Goal: Register for event/course

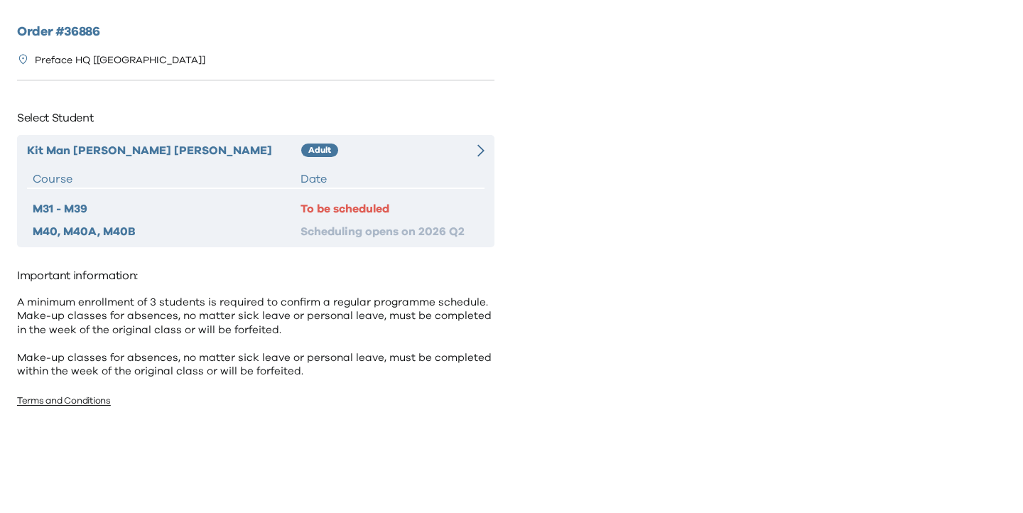
click at [414, 164] on div "Kit Man Chester Tam Adult Course Date M31 - M39 To be scheduled M40, M40A, M40B…" at bounding box center [255, 191] width 477 height 112
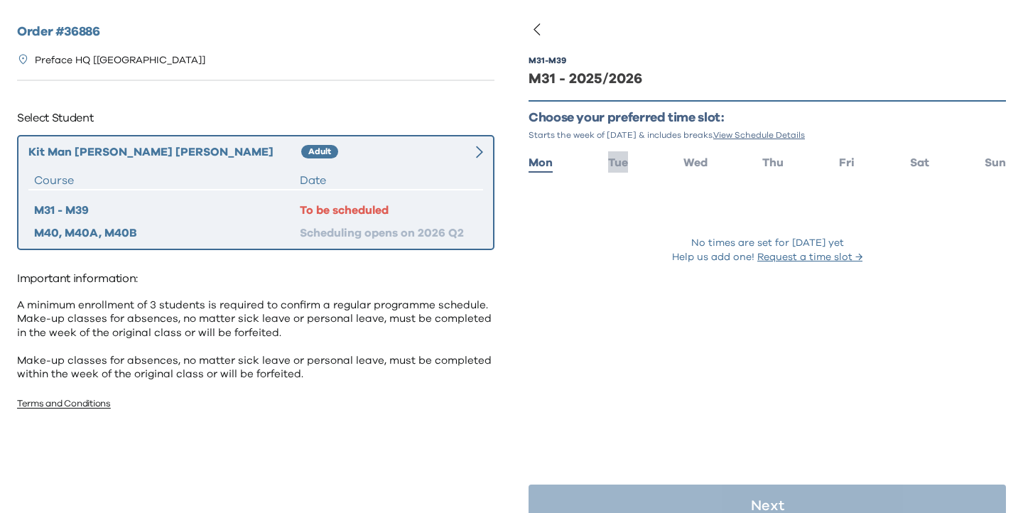
click at [626, 161] on span "Tue" at bounding box center [618, 162] width 20 height 11
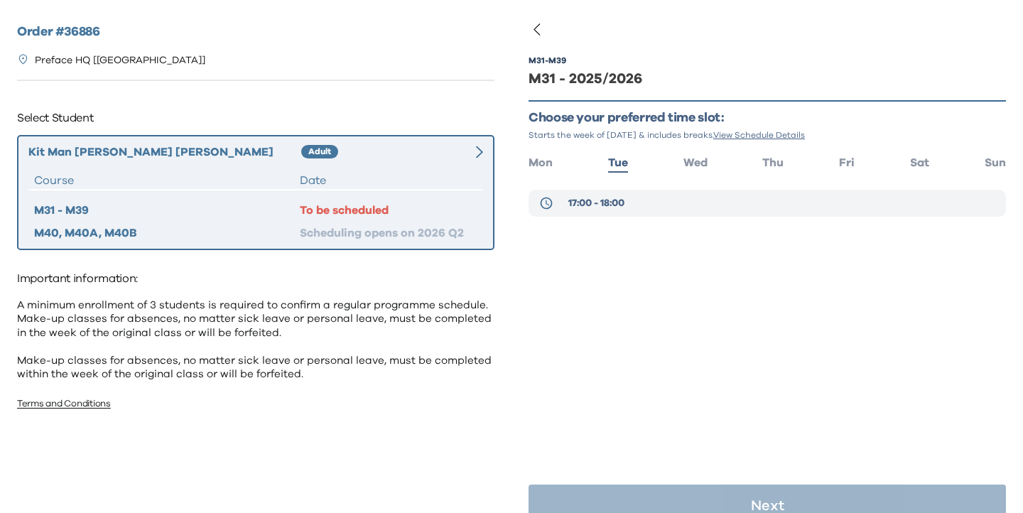
click at [624, 198] on span "17:00 - 18:00" at bounding box center [596, 203] width 56 height 14
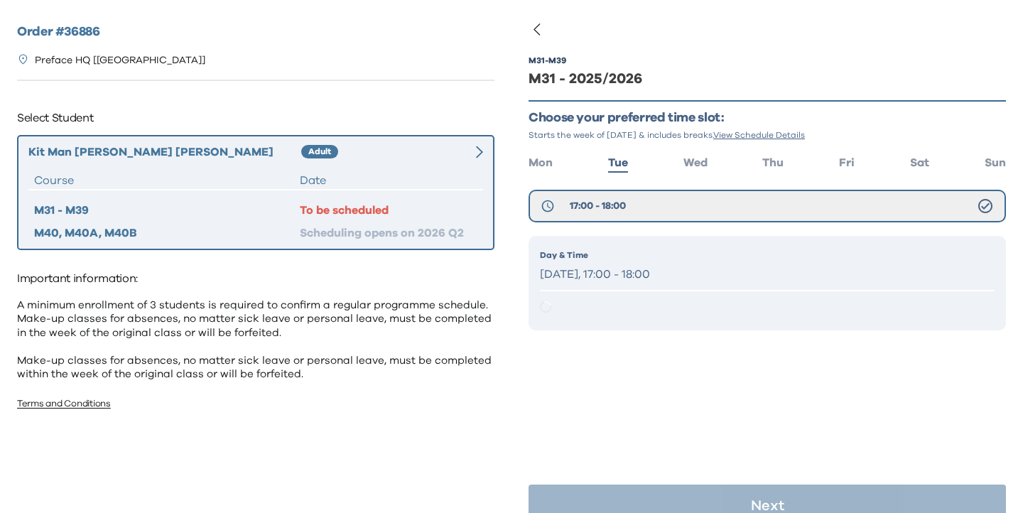
scroll to position [28, 0]
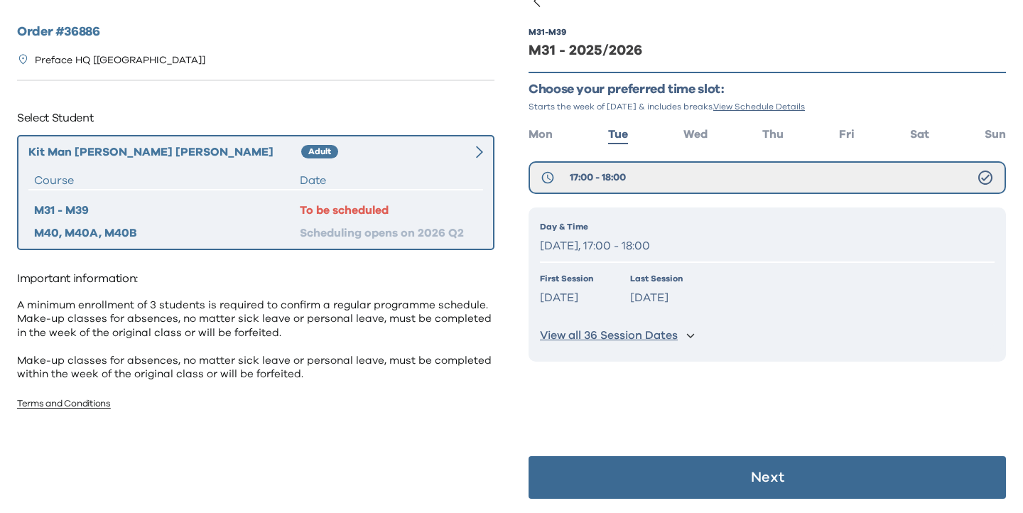
click at [658, 477] on button "Next" at bounding box center [766, 477] width 477 height 43
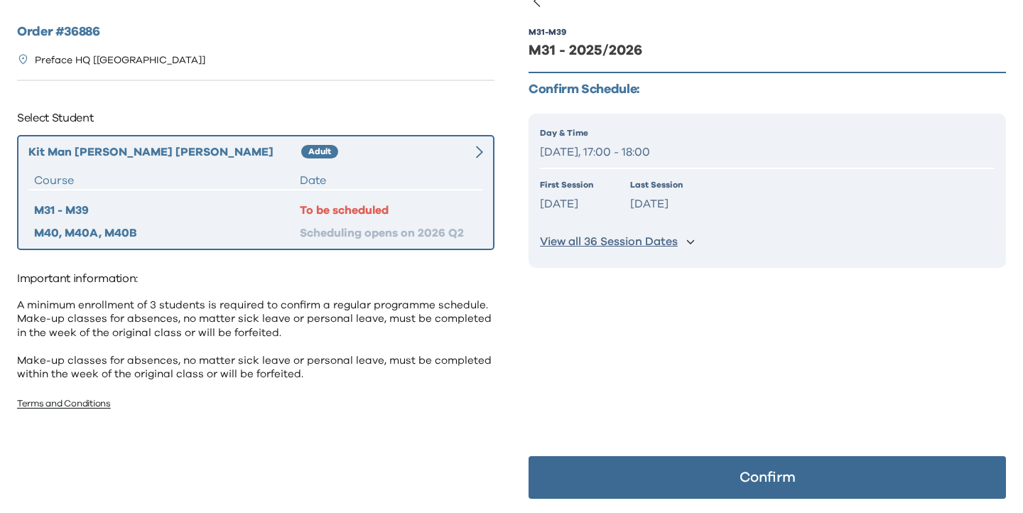
click at [607, 479] on button "Confirm" at bounding box center [766, 477] width 477 height 43
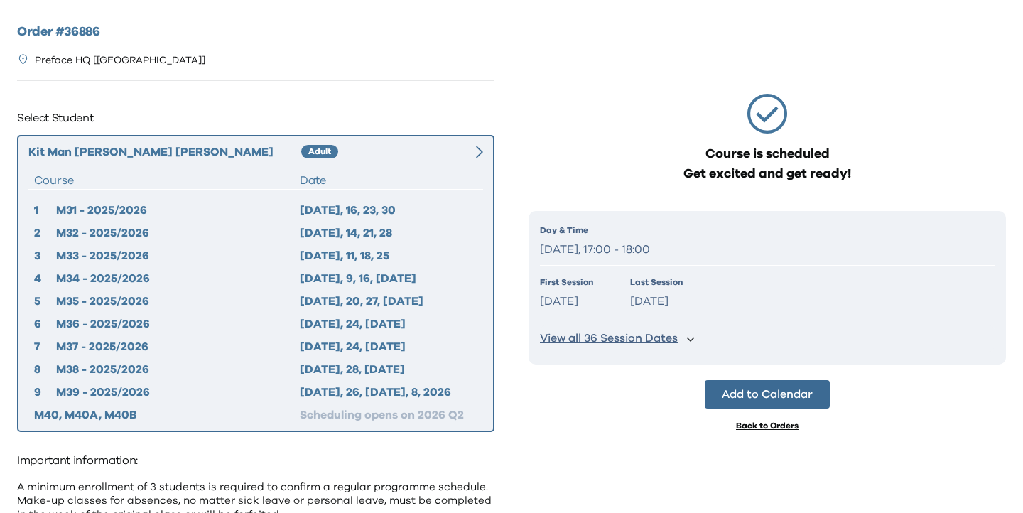
scroll to position [0, 0]
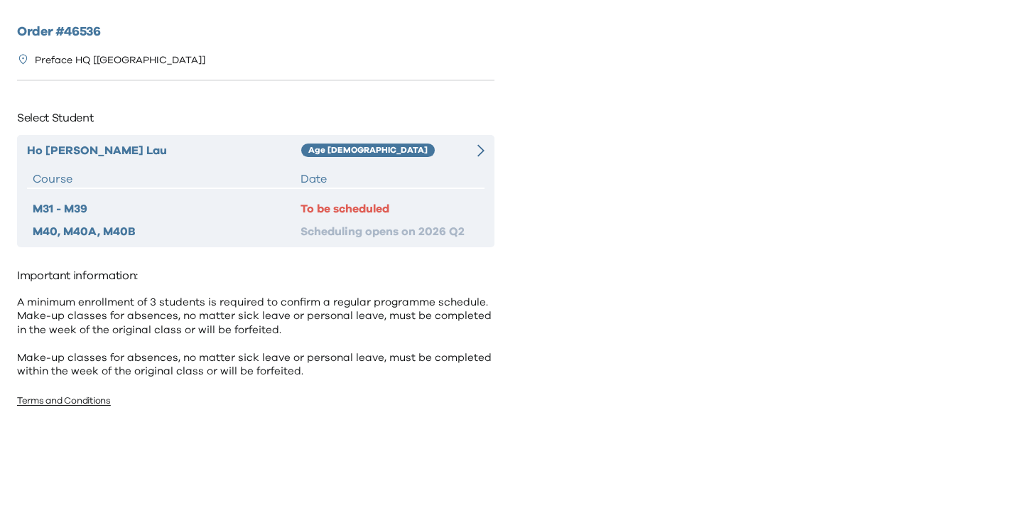
click at [412, 147] on div "Age 8-9" at bounding box center [381, 150] width 160 height 17
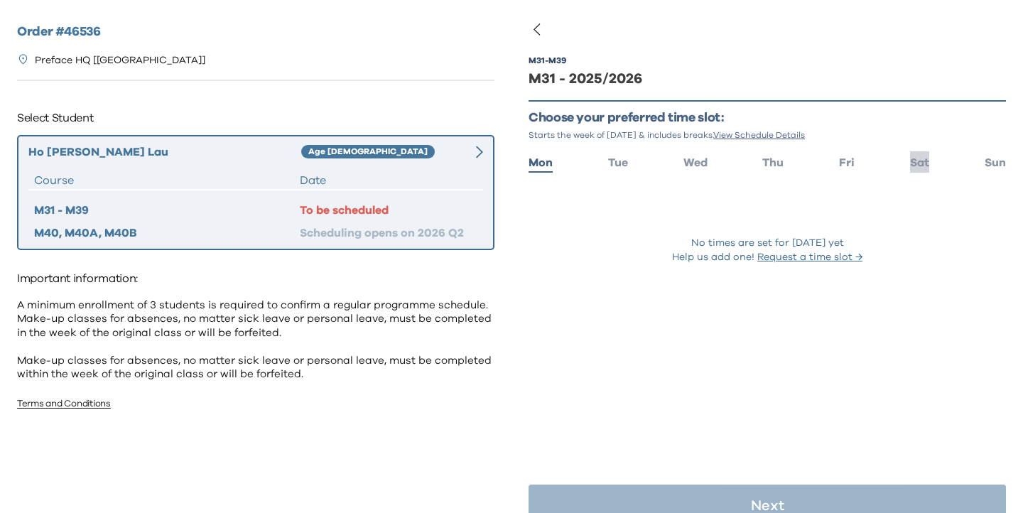
click at [920, 163] on span "Sat" at bounding box center [919, 162] width 19 height 11
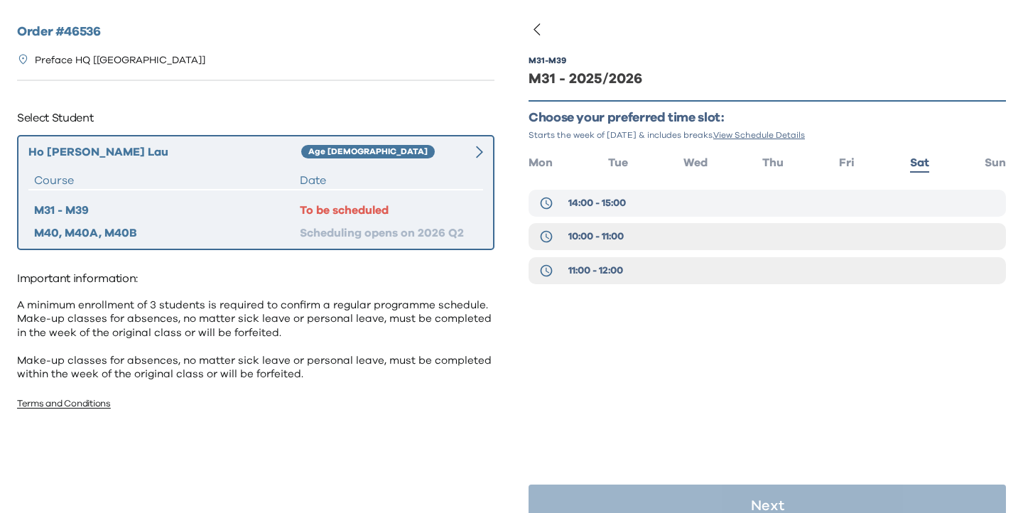
click at [708, 207] on button "14:00 - 15:00" at bounding box center [766, 203] width 477 height 27
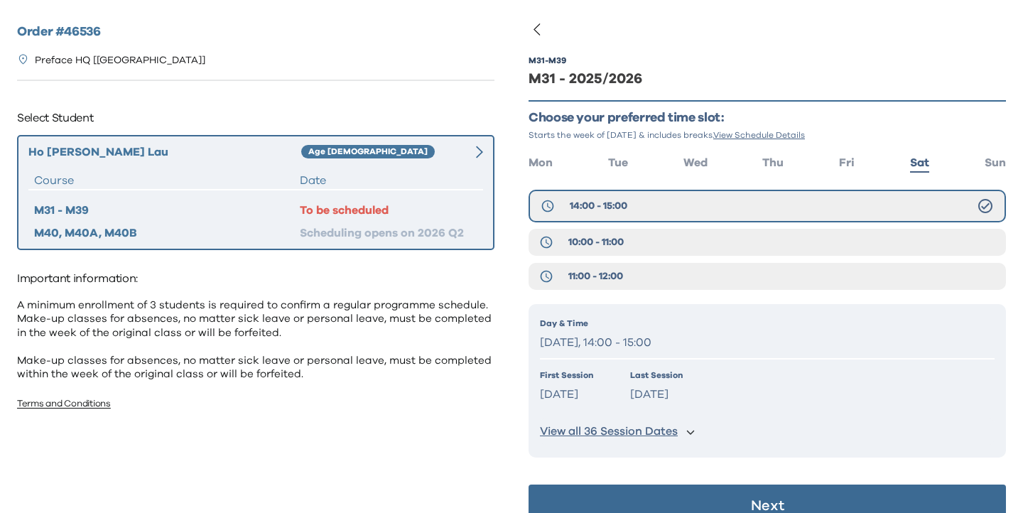
scroll to position [28, 0]
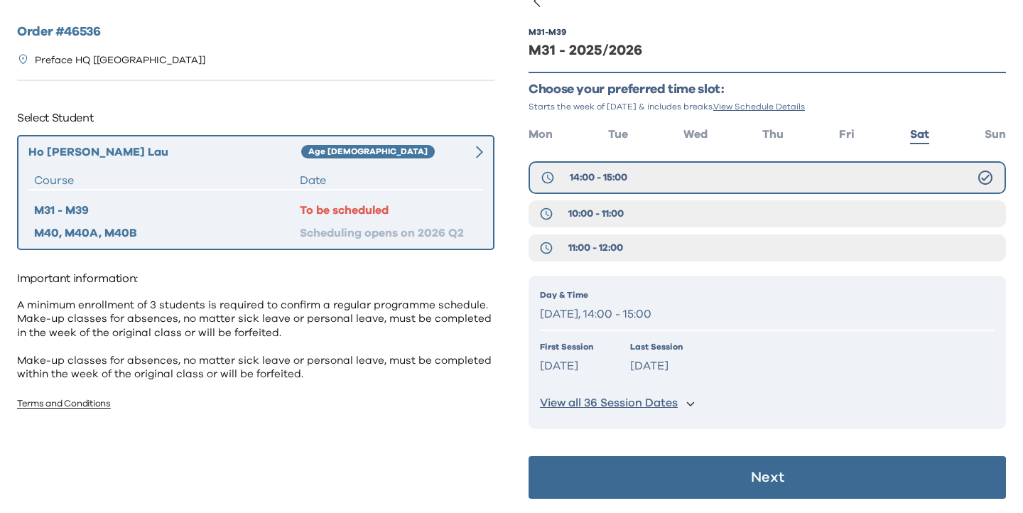
click at [715, 477] on button "Next" at bounding box center [766, 477] width 477 height 43
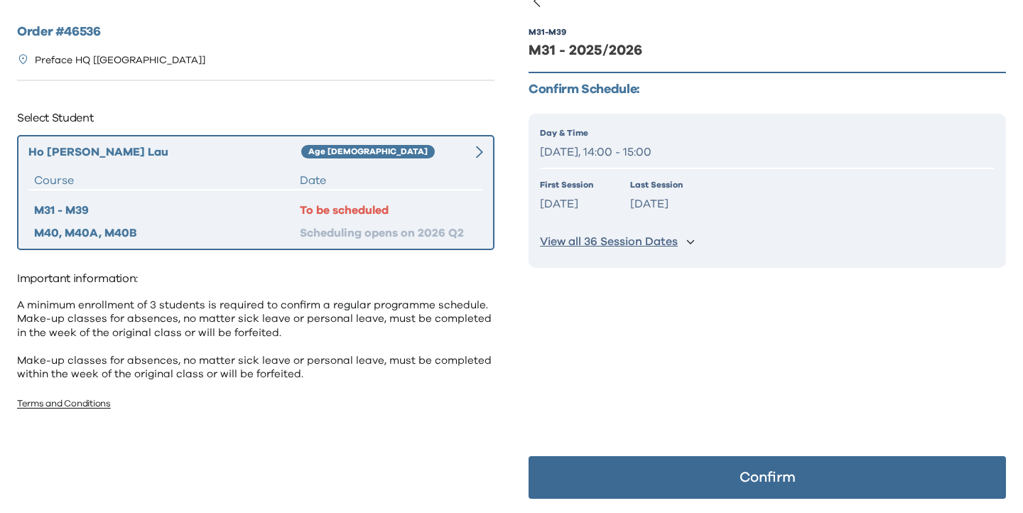
click at [715, 477] on button "Confirm" at bounding box center [766, 477] width 477 height 43
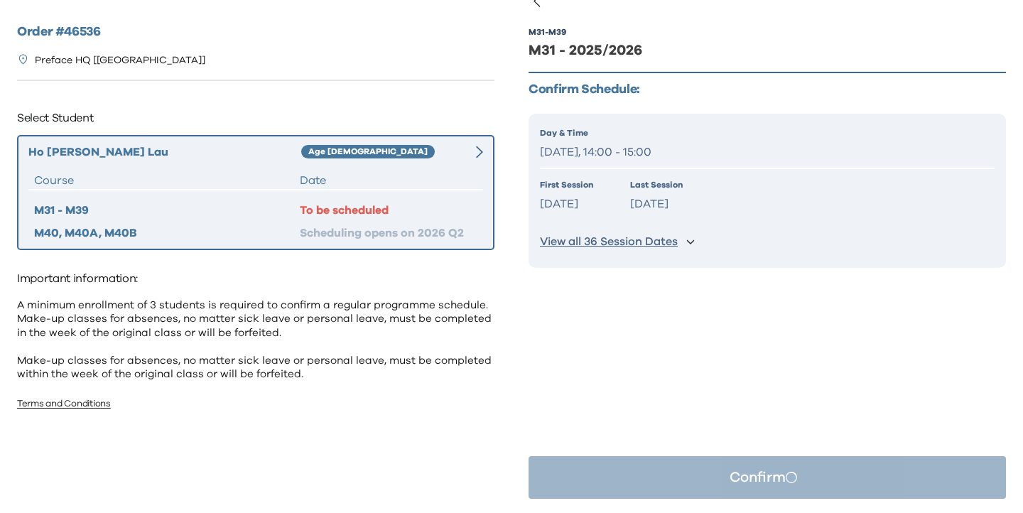
scroll to position [0, 0]
